Goal: Task Accomplishment & Management: Use online tool/utility

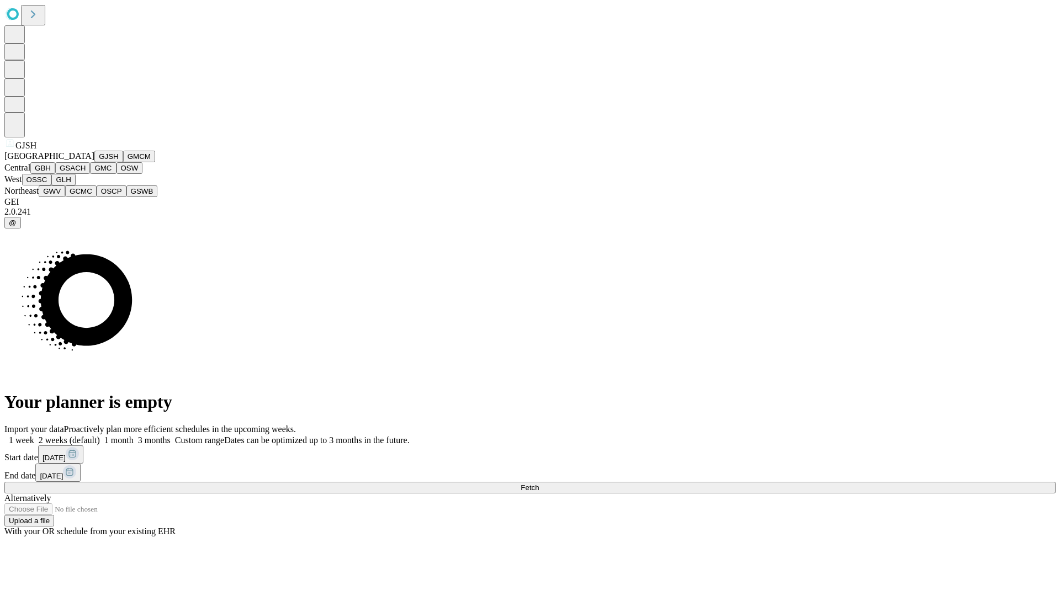
click at [94, 162] on button "GJSH" at bounding box center [108, 157] width 29 height 12
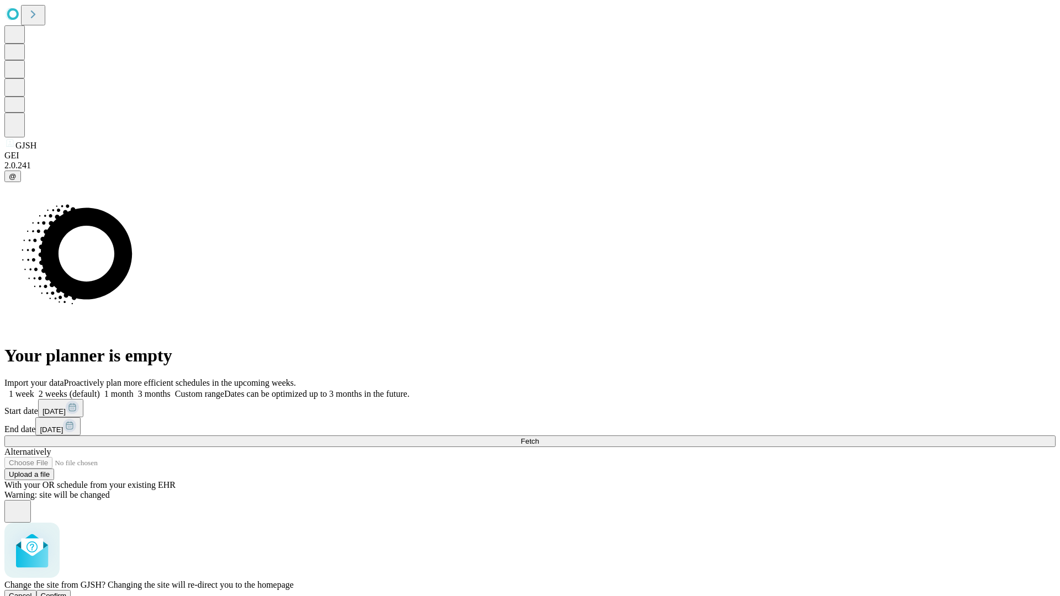
click at [67, 592] on span "Confirm" at bounding box center [54, 596] width 26 height 8
click at [100, 389] on label "2 weeks (default)" at bounding box center [67, 393] width 66 height 9
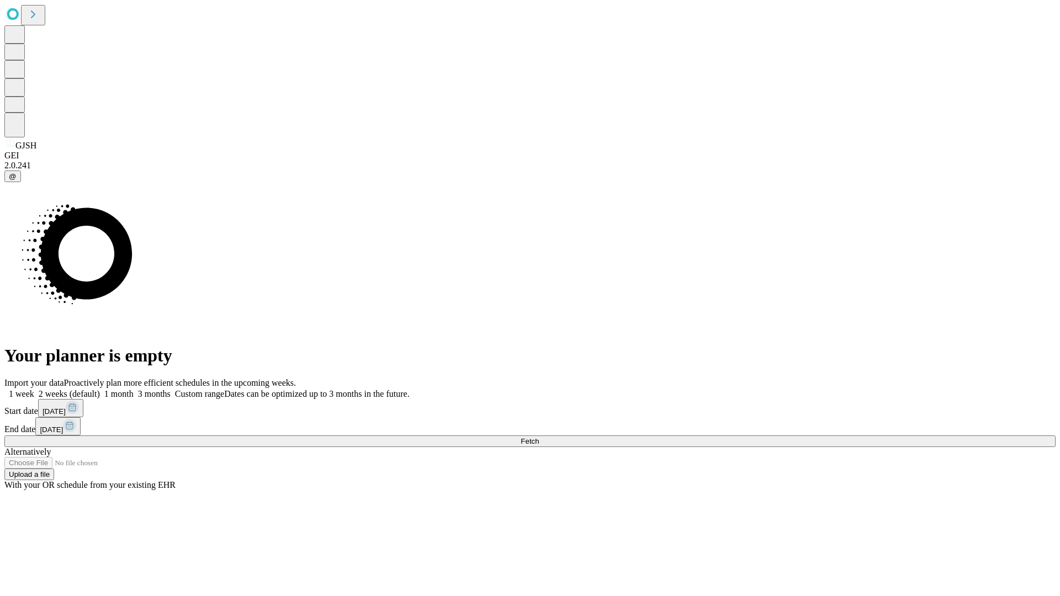
click at [539, 437] on span "Fetch" at bounding box center [530, 441] width 18 height 8
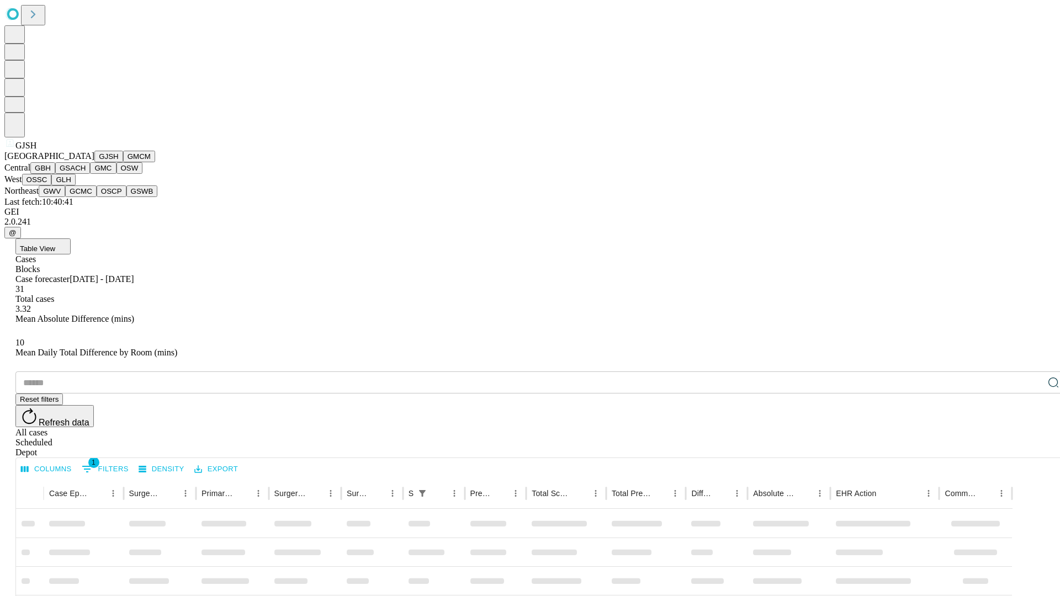
click at [123, 162] on button "GMCM" at bounding box center [139, 157] width 32 height 12
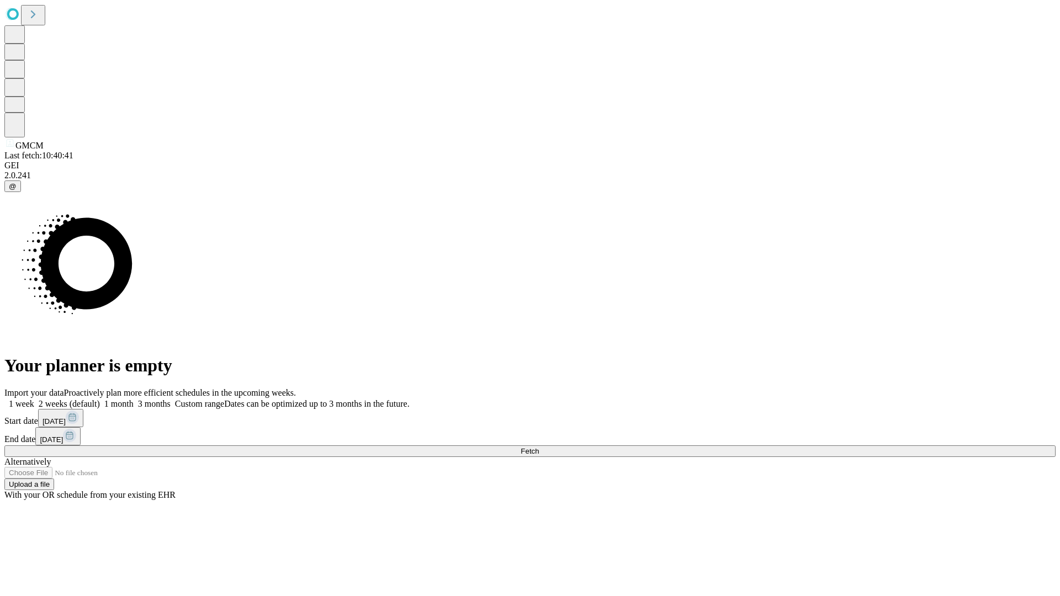
click at [100, 399] on label "2 weeks (default)" at bounding box center [67, 403] width 66 height 9
click at [539, 447] on span "Fetch" at bounding box center [530, 451] width 18 height 8
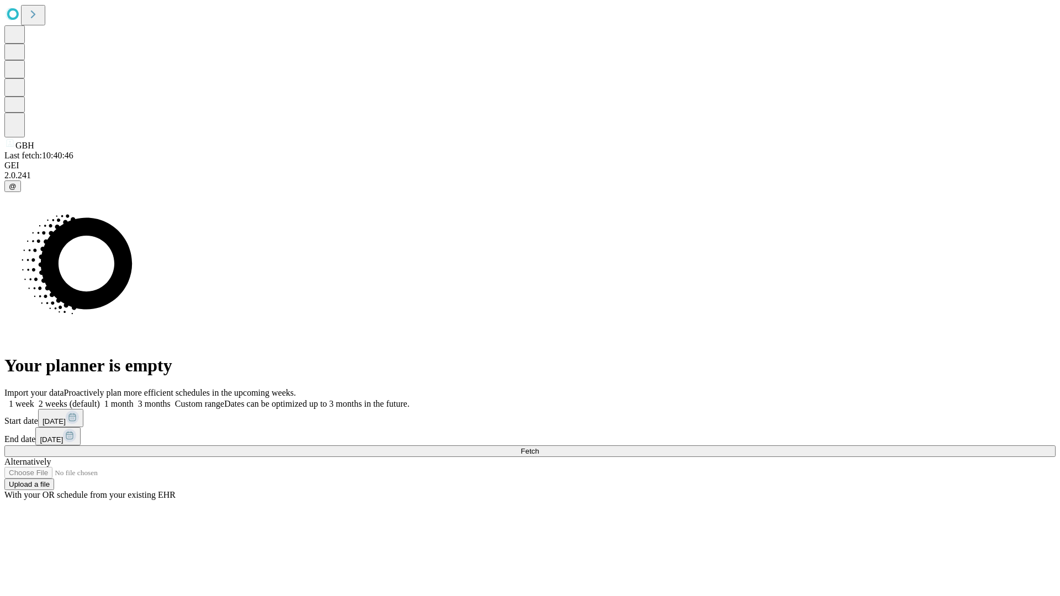
click at [100, 399] on label "2 weeks (default)" at bounding box center [67, 403] width 66 height 9
click at [539, 447] on span "Fetch" at bounding box center [530, 451] width 18 height 8
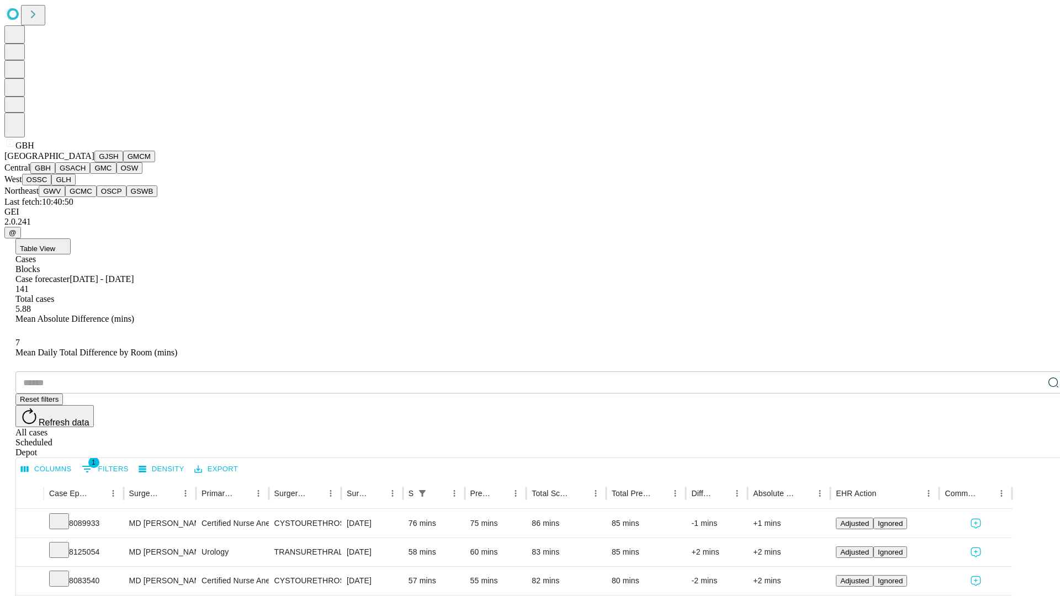
click at [86, 174] on button "GSACH" at bounding box center [72, 168] width 35 height 12
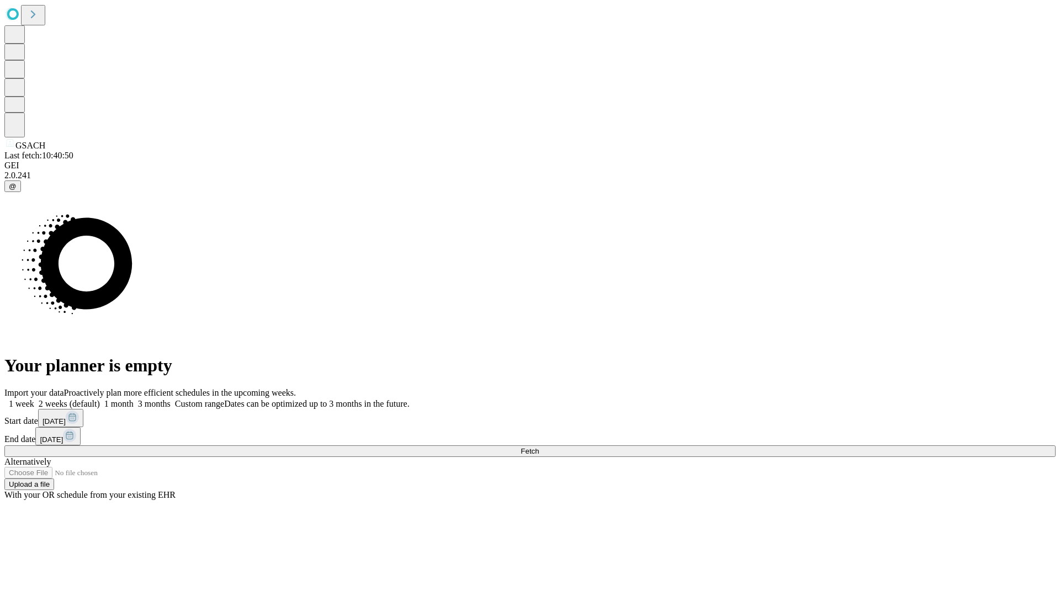
click at [100, 399] on label "2 weeks (default)" at bounding box center [67, 403] width 66 height 9
click at [539, 447] on span "Fetch" at bounding box center [530, 451] width 18 height 8
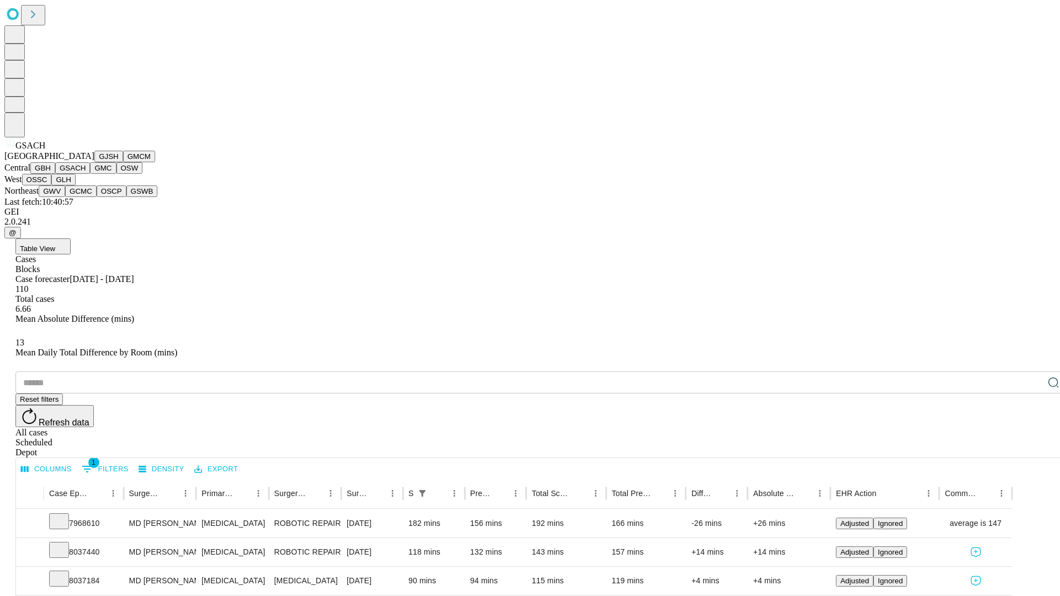
click at [90, 174] on button "GMC" at bounding box center [103, 168] width 26 height 12
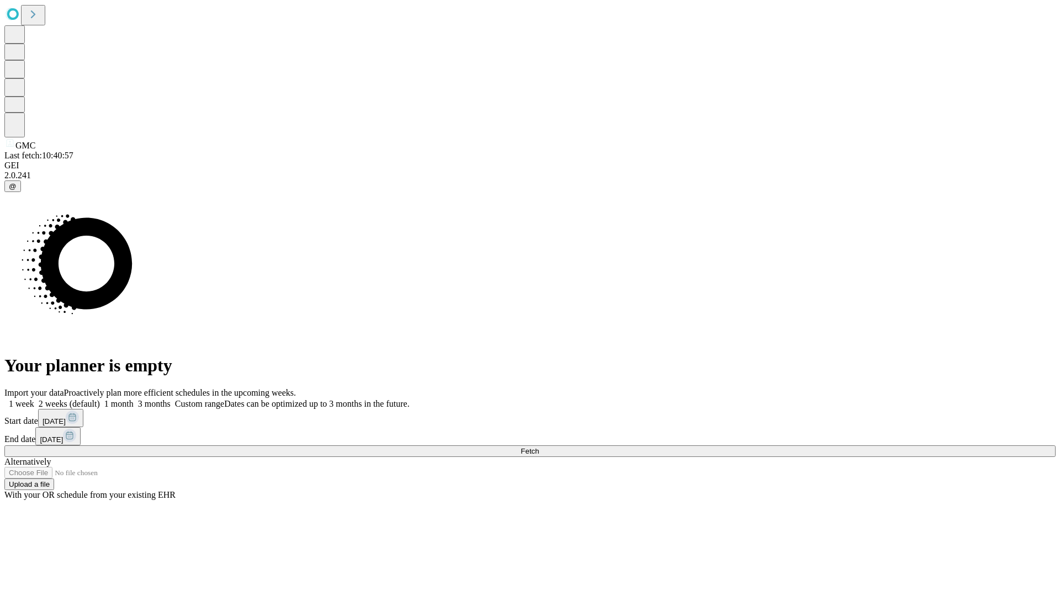
click at [100, 399] on label "2 weeks (default)" at bounding box center [67, 403] width 66 height 9
click at [539, 447] on span "Fetch" at bounding box center [530, 451] width 18 height 8
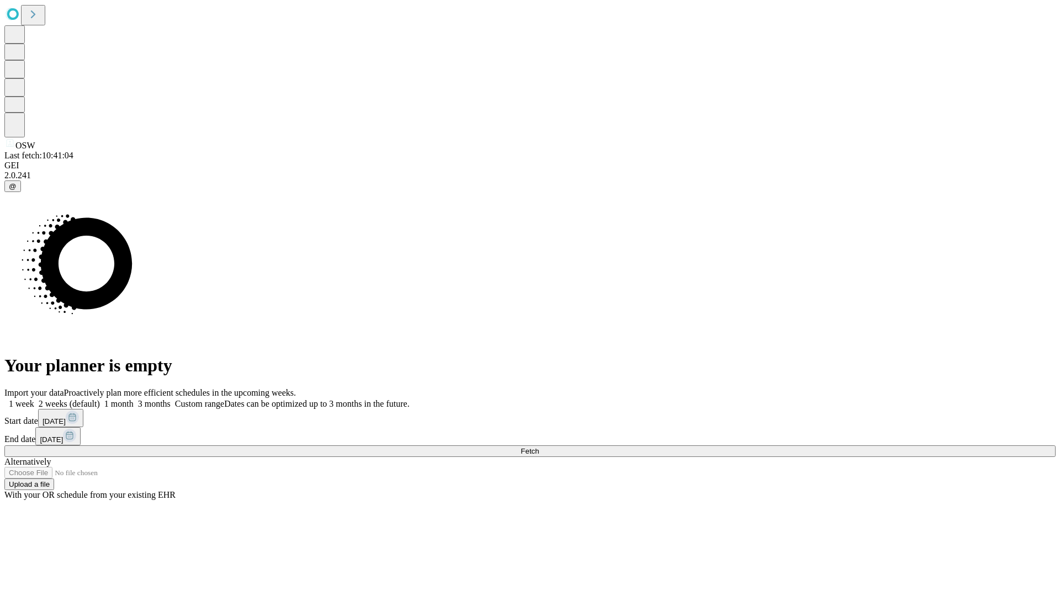
click at [100, 399] on label "2 weeks (default)" at bounding box center [67, 403] width 66 height 9
click at [539, 447] on span "Fetch" at bounding box center [530, 451] width 18 height 8
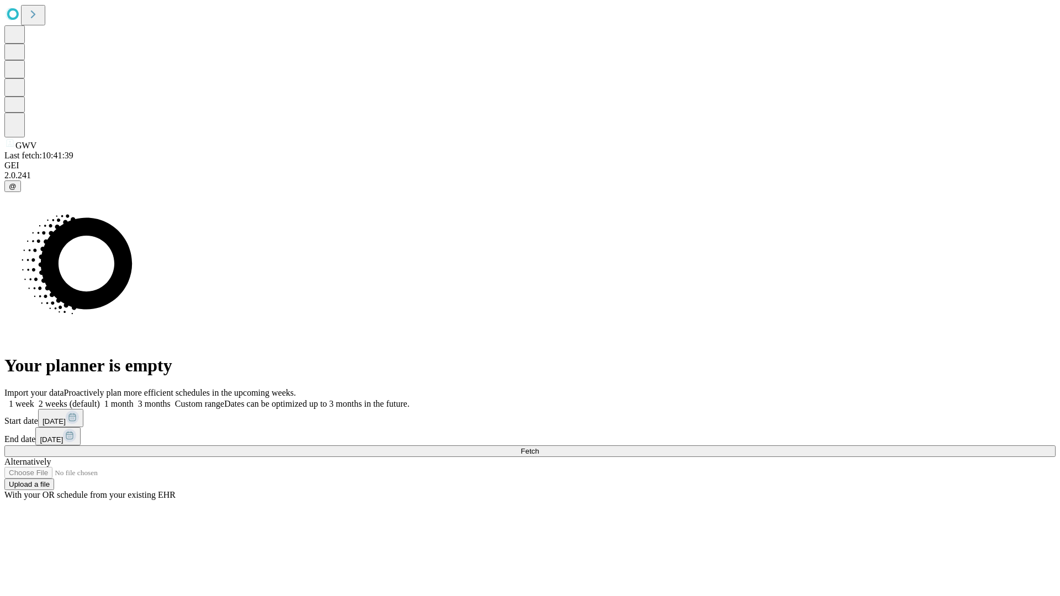
click at [100, 399] on label "2 weeks (default)" at bounding box center [67, 403] width 66 height 9
click at [539, 447] on span "Fetch" at bounding box center [530, 451] width 18 height 8
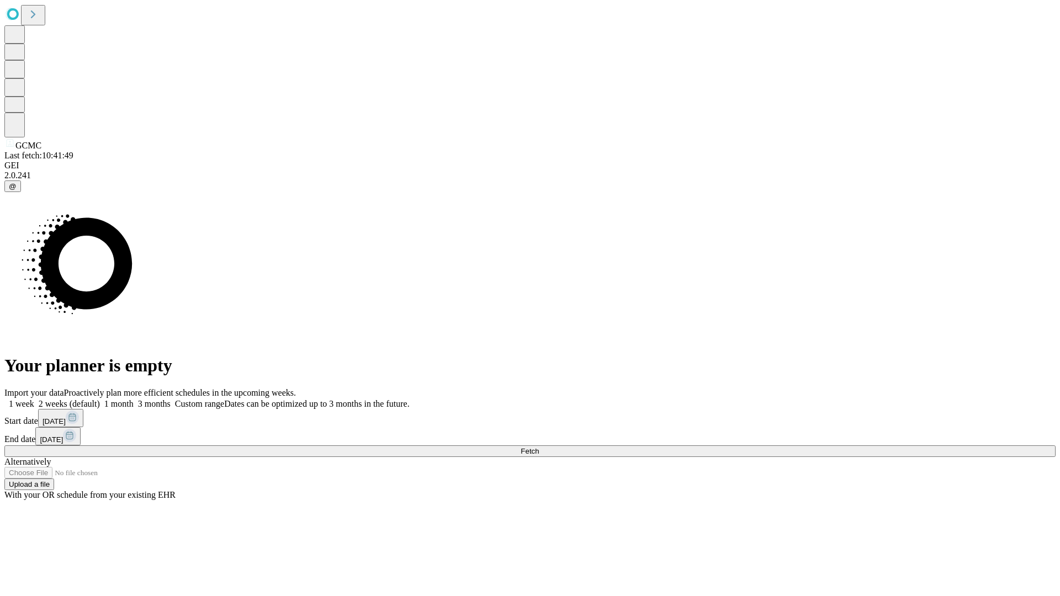
click at [100, 399] on label "2 weeks (default)" at bounding box center [67, 403] width 66 height 9
click at [539, 447] on span "Fetch" at bounding box center [530, 451] width 18 height 8
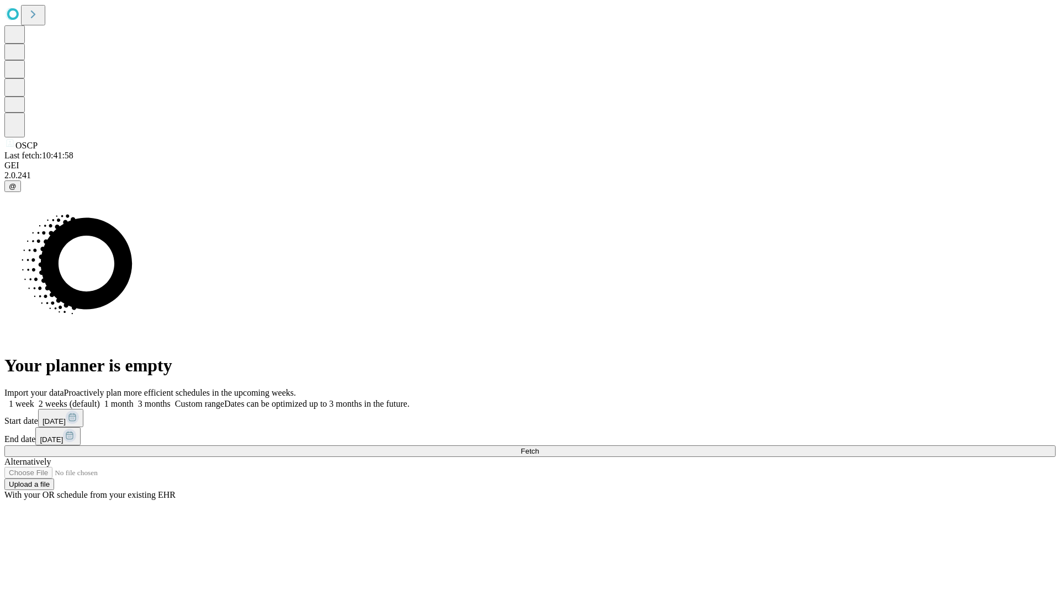
click at [539, 447] on span "Fetch" at bounding box center [530, 451] width 18 height 8
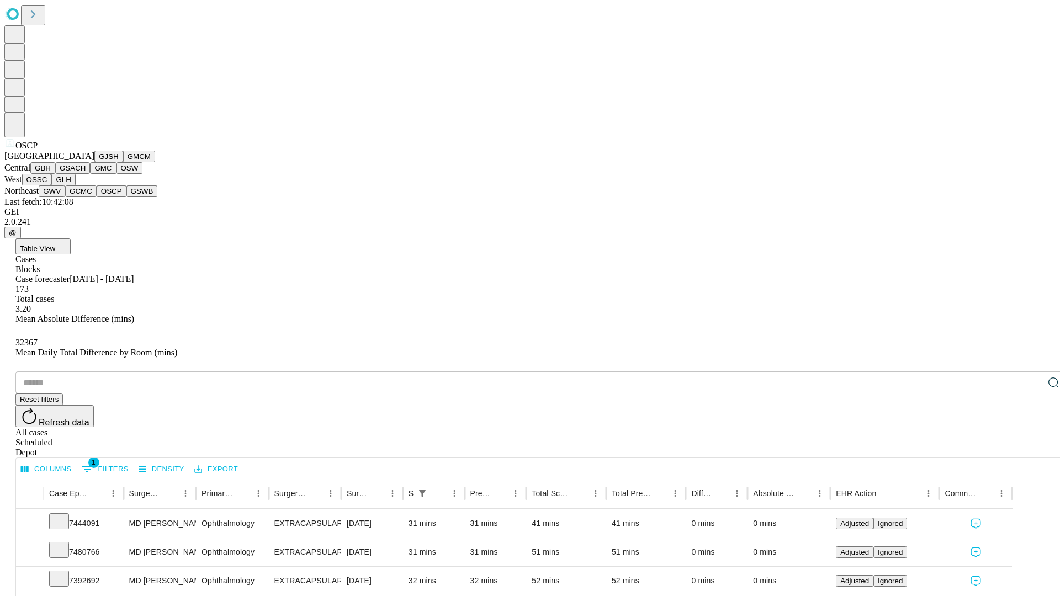
click at [126, 197] on button "GSWB" at bounding box center [141, 192] width 31 height 12
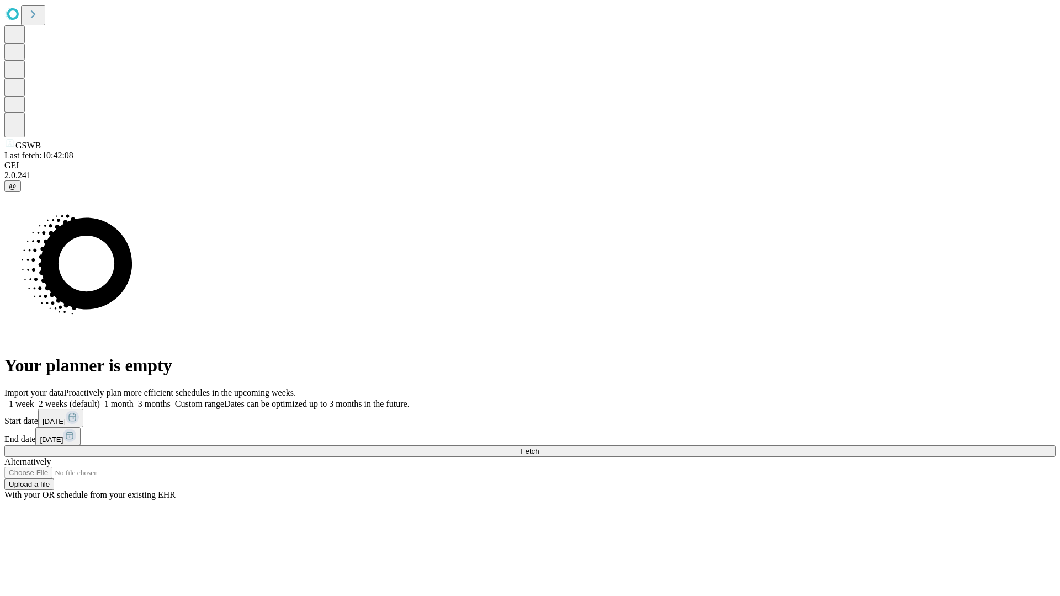
click at [100, 399] on label "2 weeks (default)" at bounding box center [67, 403] width 66 height 9
click at [539, 447] on span "Fetch" at bounding box center [530, 451] width 18 height 8
